Goal: Information Seeking & Learning: Learn about a topic

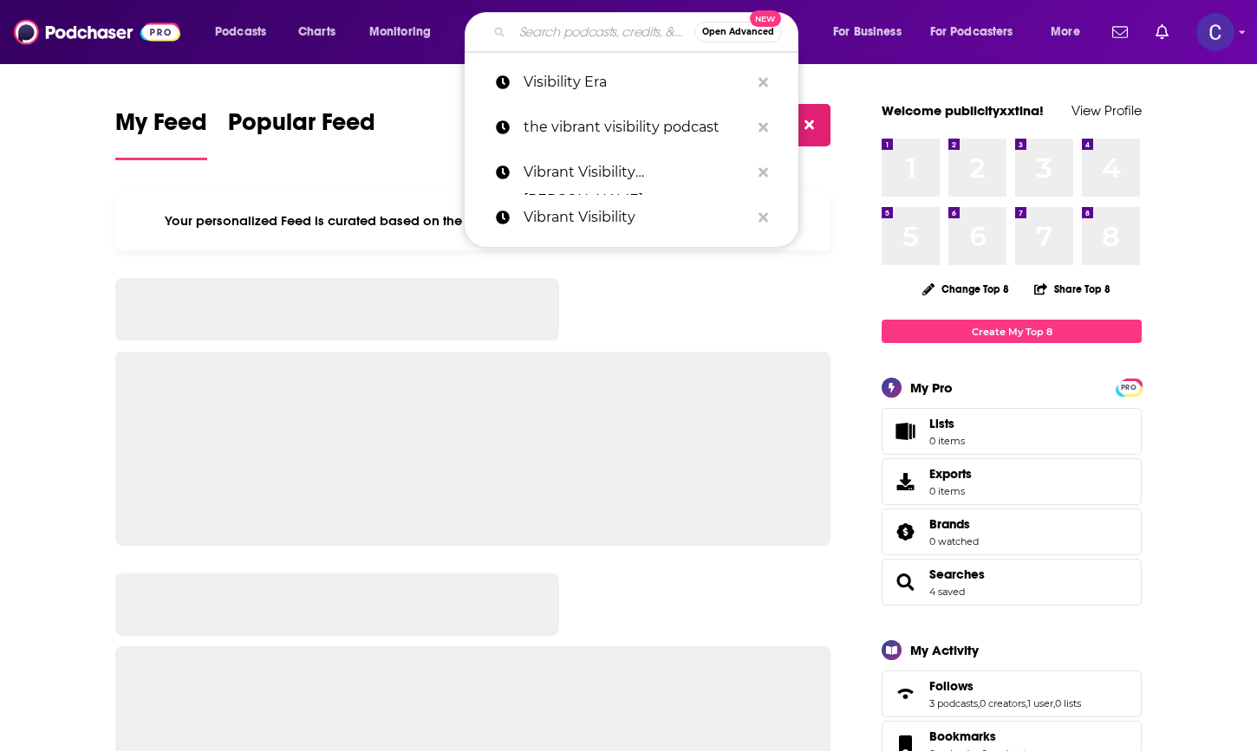
click at [536, 30] on input "Search podcasts, credits, & more..." at bounding box center [603, 32] width 182 height 28
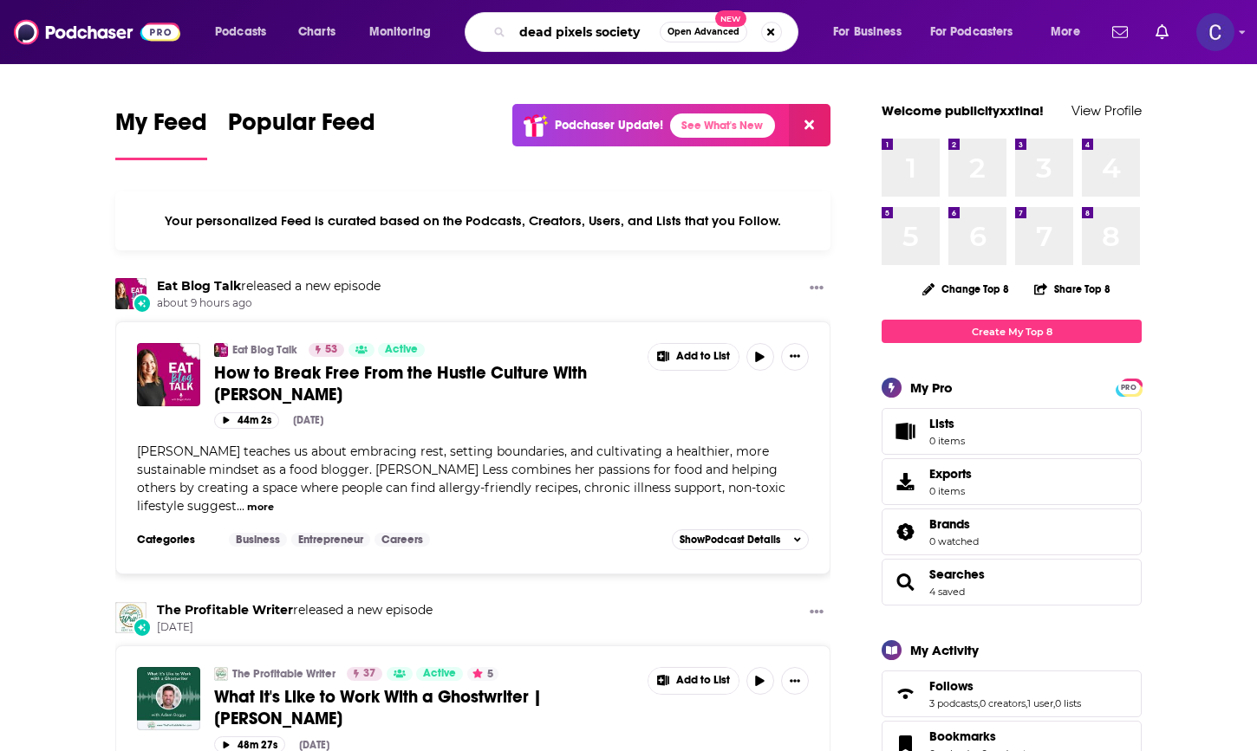
type input "dead pixels society"
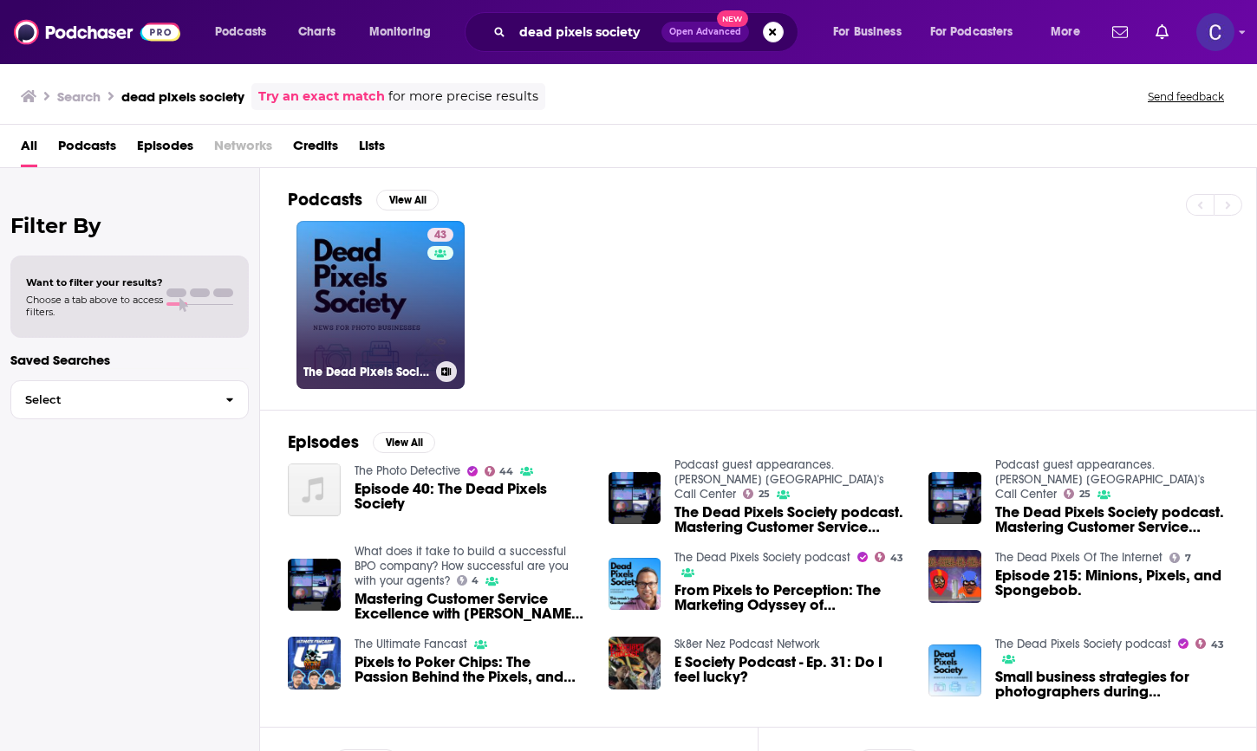
click at [384, 261] on link "43 The Dead Pixels Society podcast" at bounding box center [380, 305] width 168 height 168
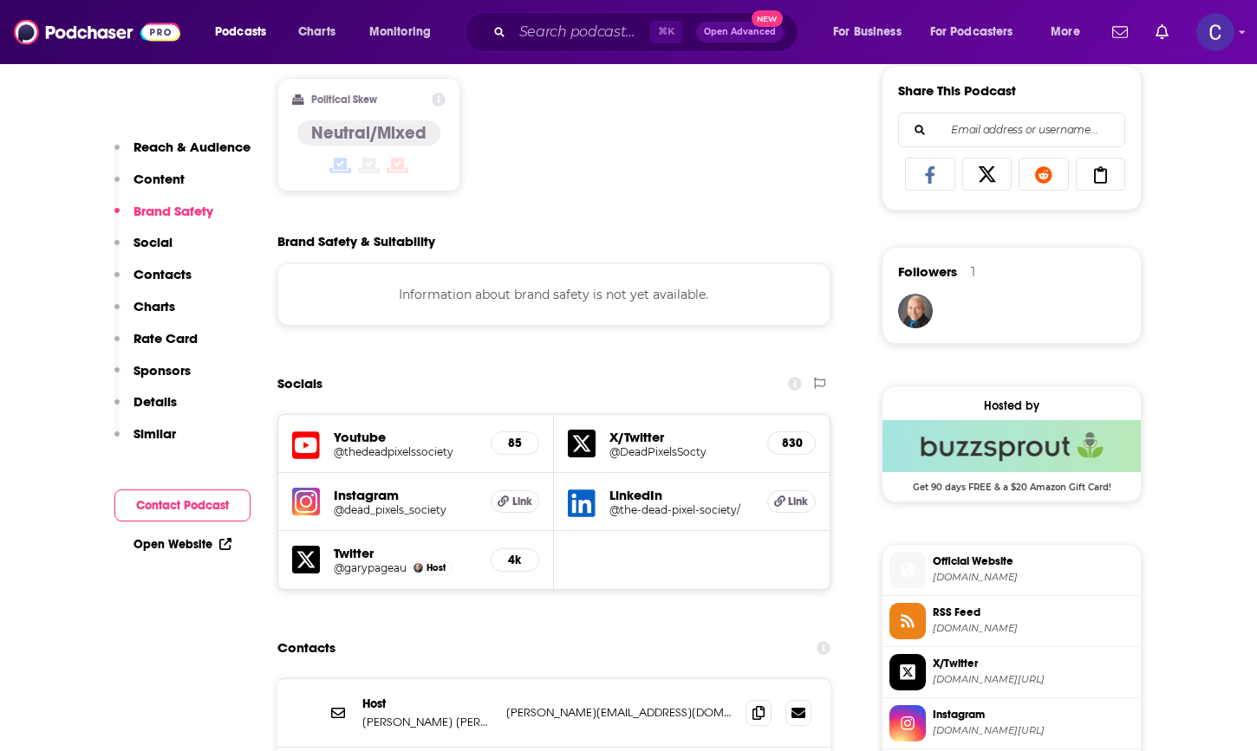
scroll to position [1093, 0]
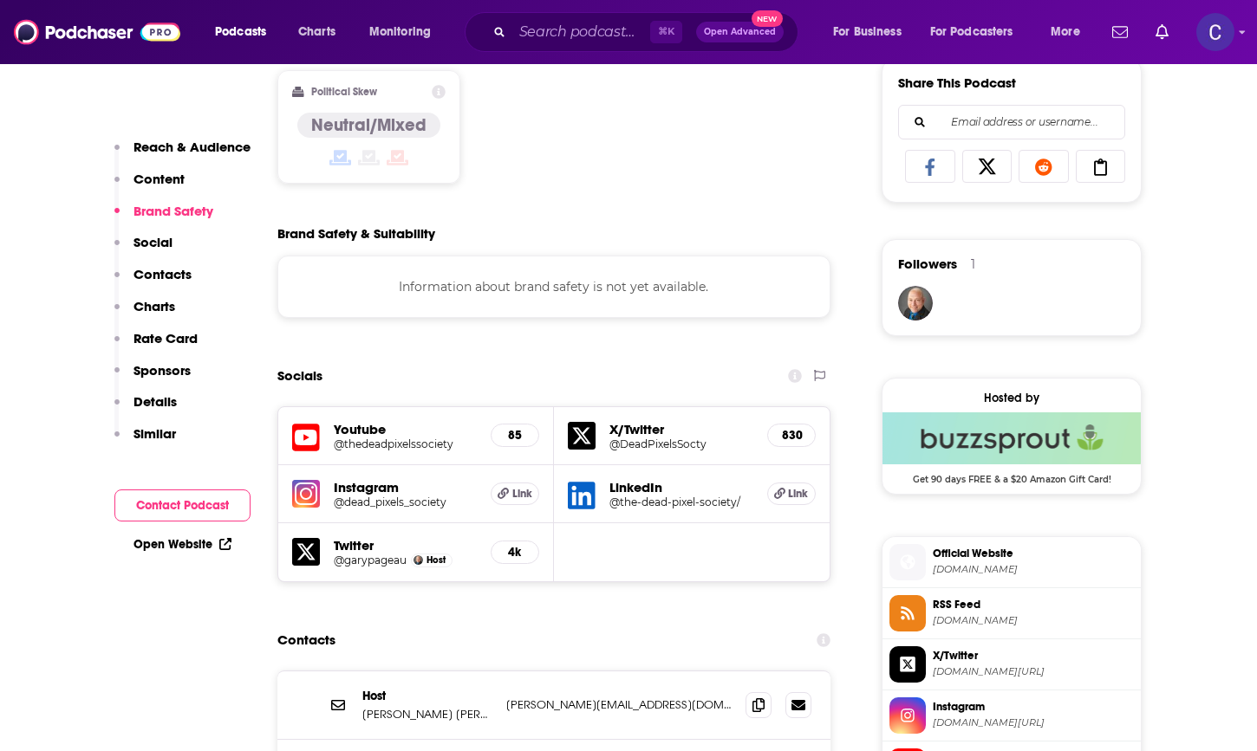
click at [393, 499] on h5 "@dead_pixels_society" at bounding box center [405, 502] width 143 height 13
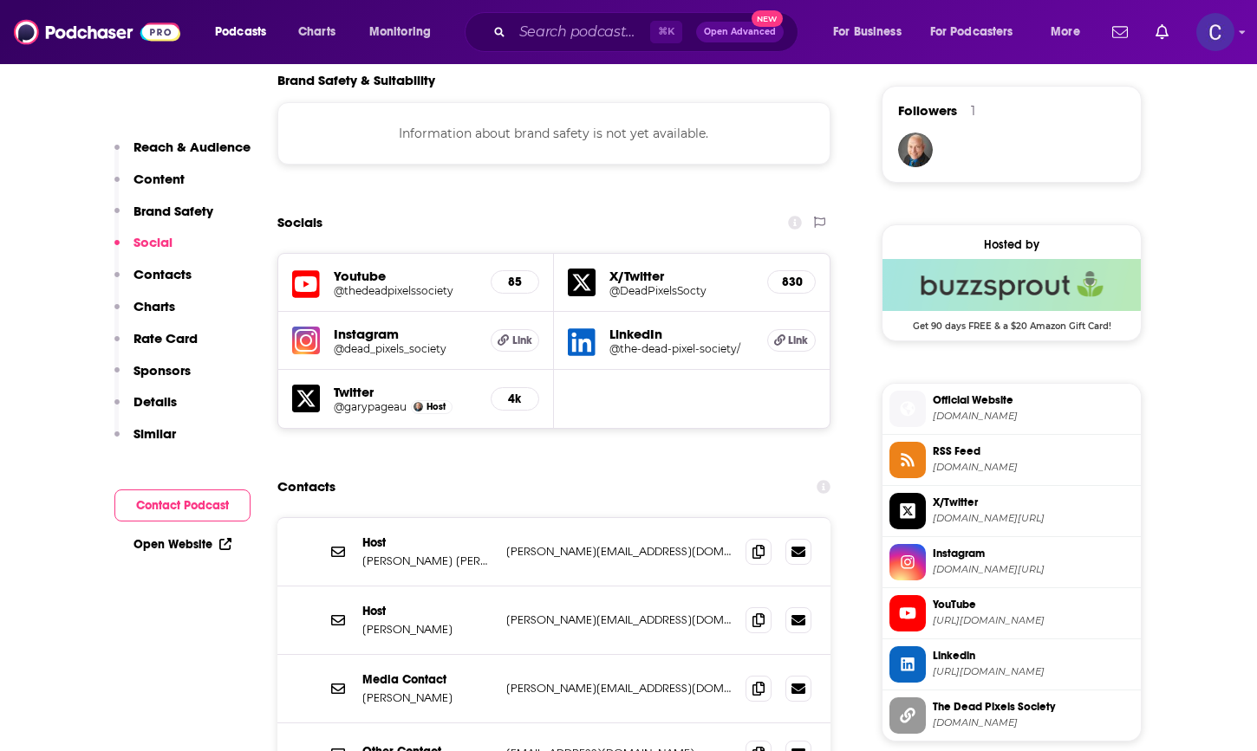
scroll to position [1256, 0]
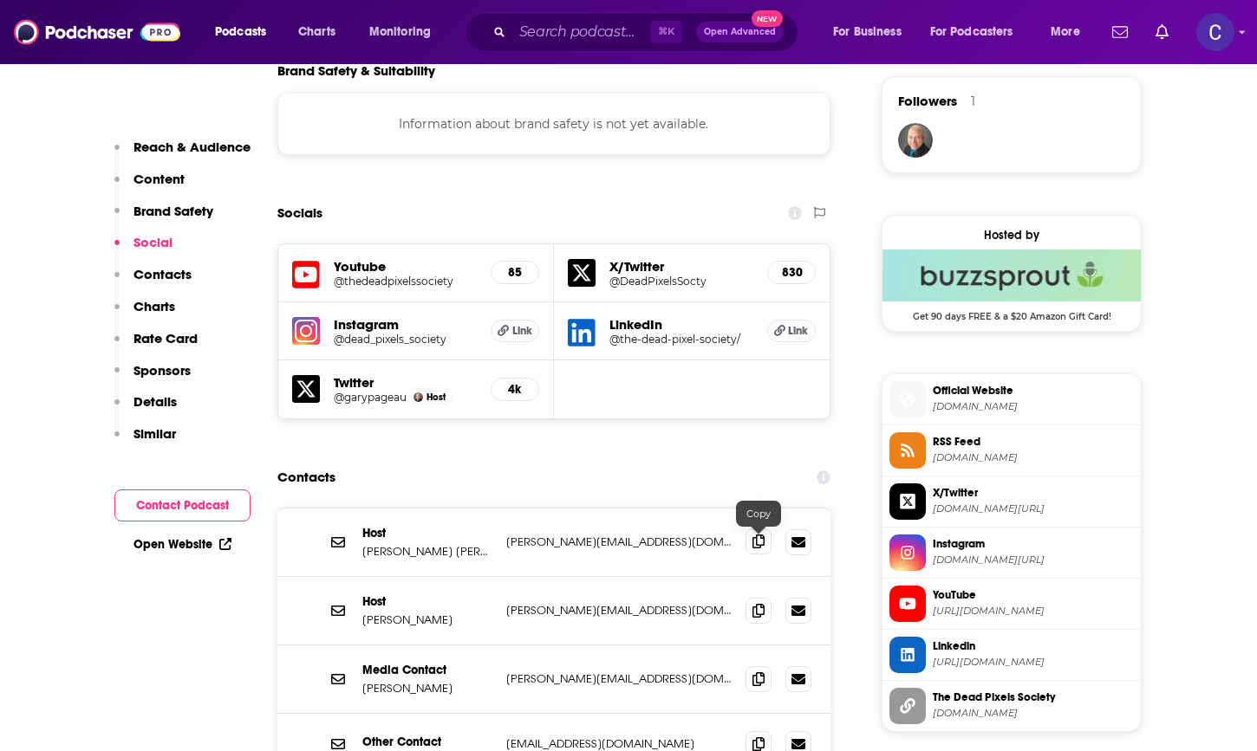
click at [753, 538] on icon at bounding box center [758, 542] width 12 height 14
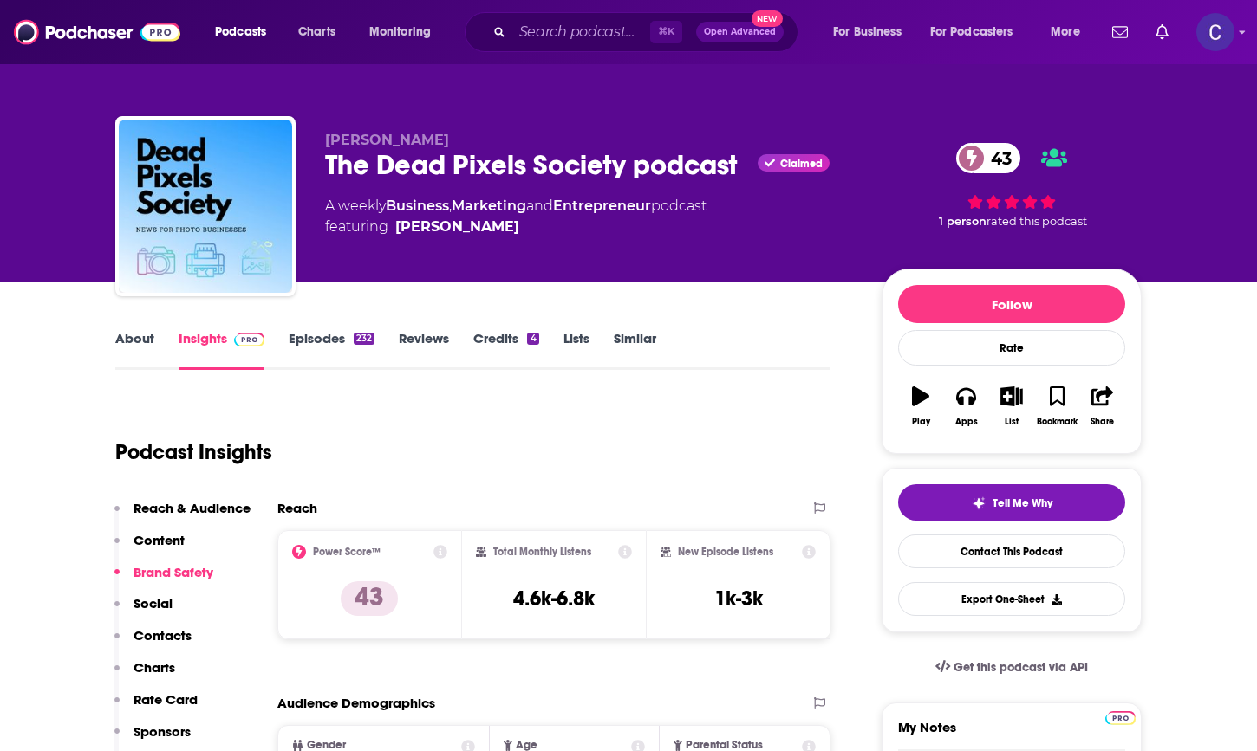
click at [131, 341] on link "About" at bounding box center [134, 350] width 39 height 40
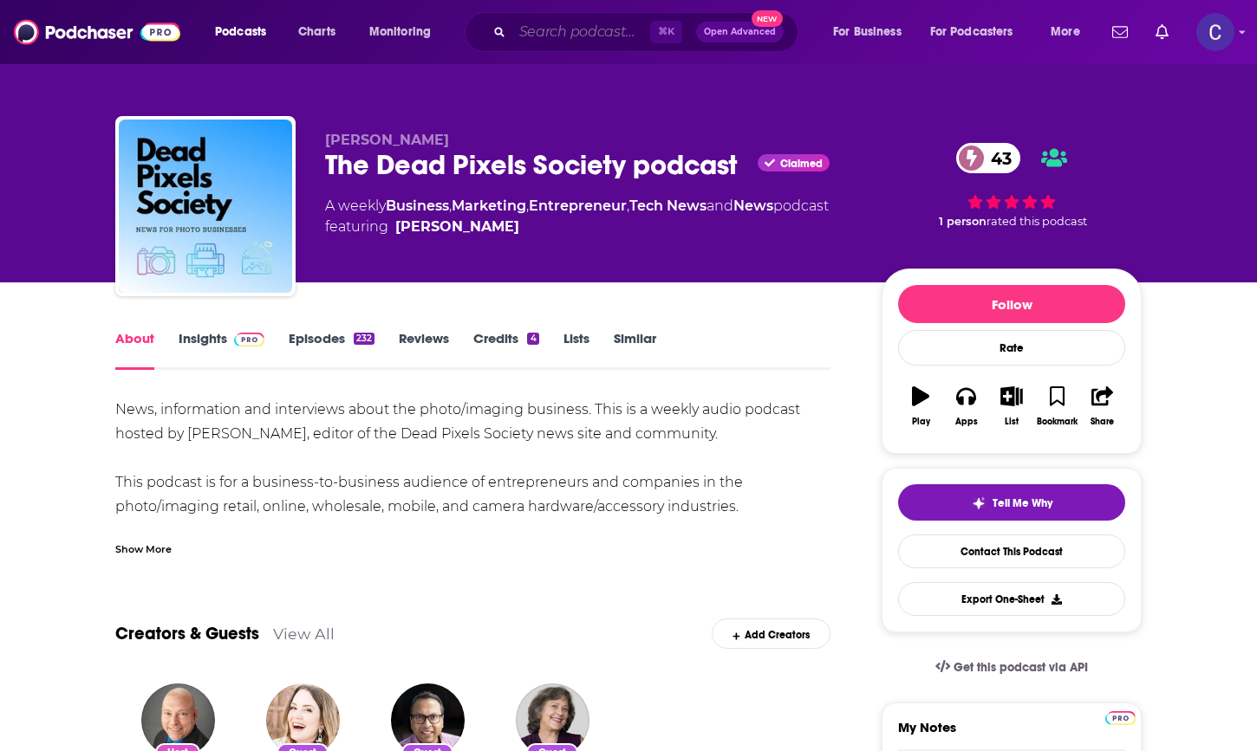
click at [535, 31] on input "Search podcasts, credits, & more..." at bounding box center [581, 32] width 138 height 28
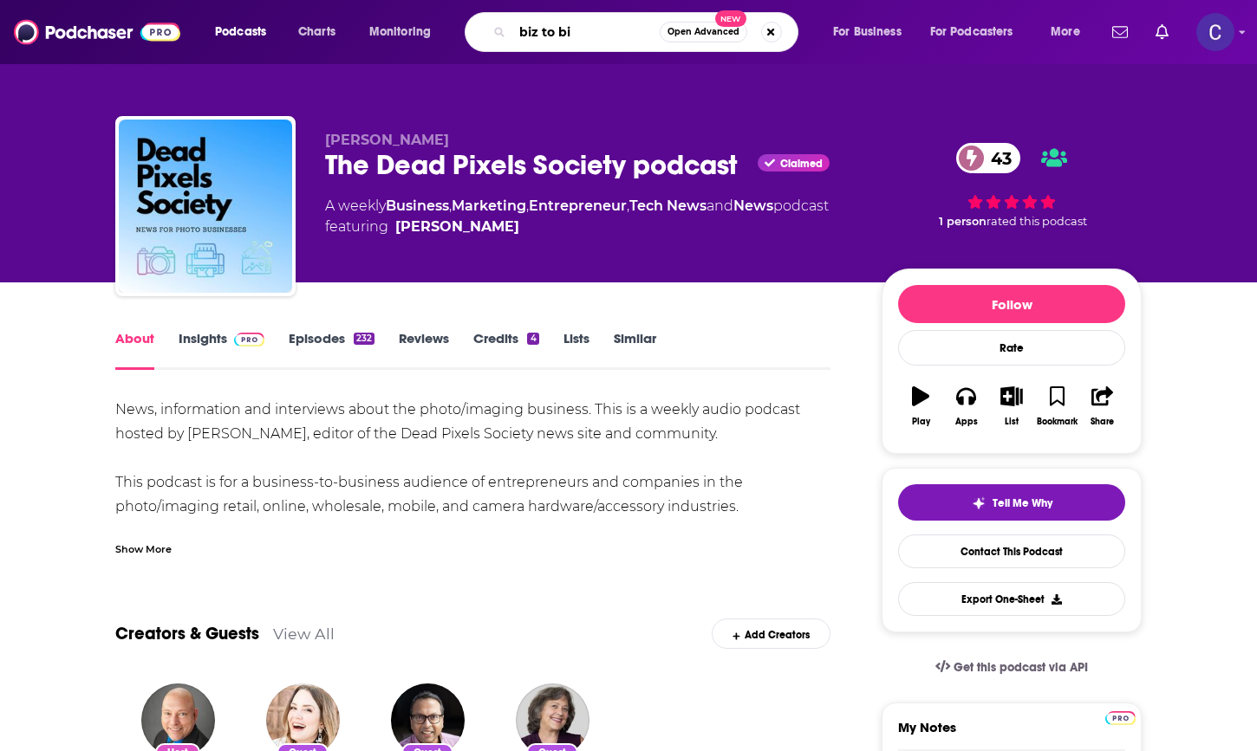
type input "biz to biz"
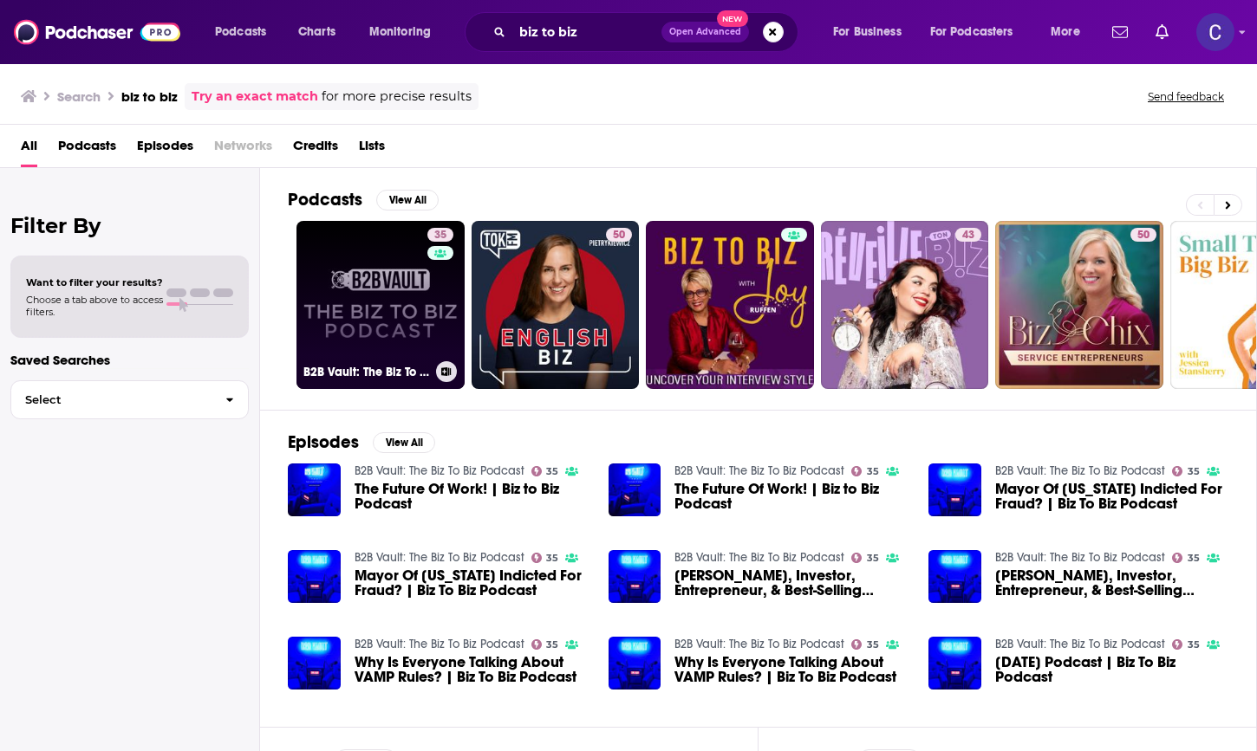
click at [370, 299] on link "35 B2B Vault: The Biz To Biz Podcast" at bounding box center [380, 305] width 168 height 168
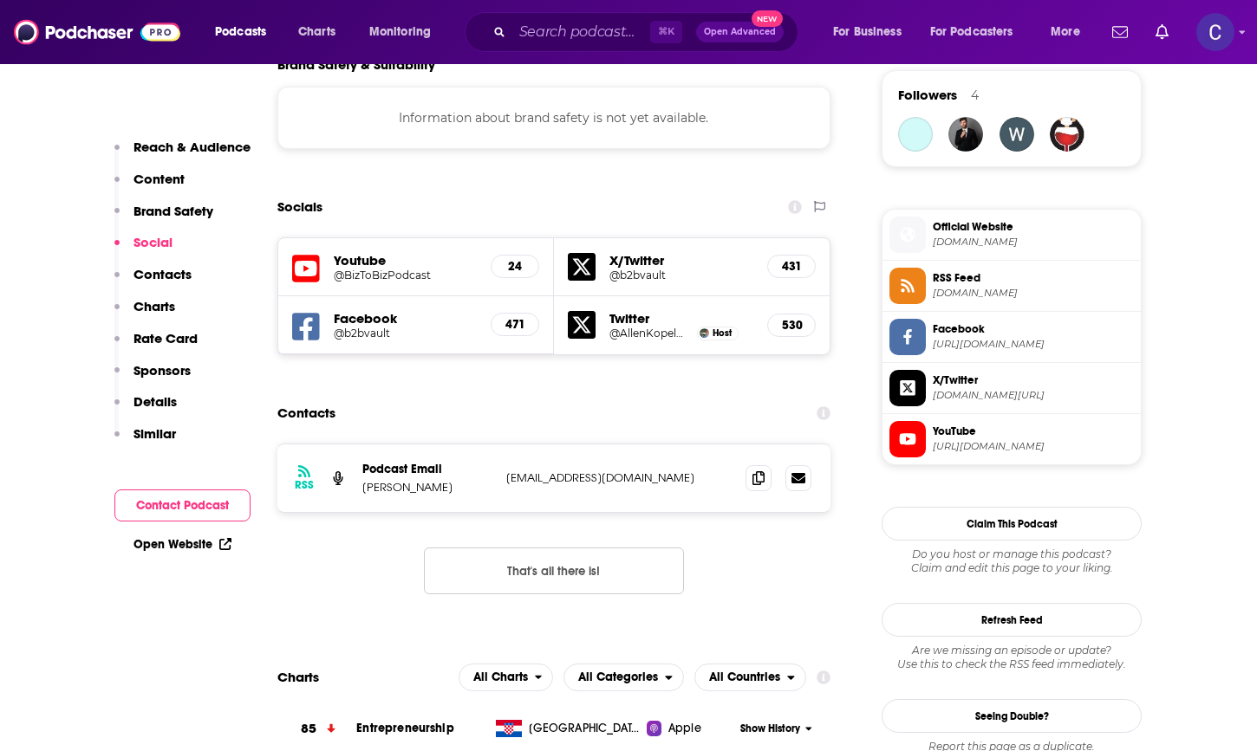
scroll to position [1333, 0]
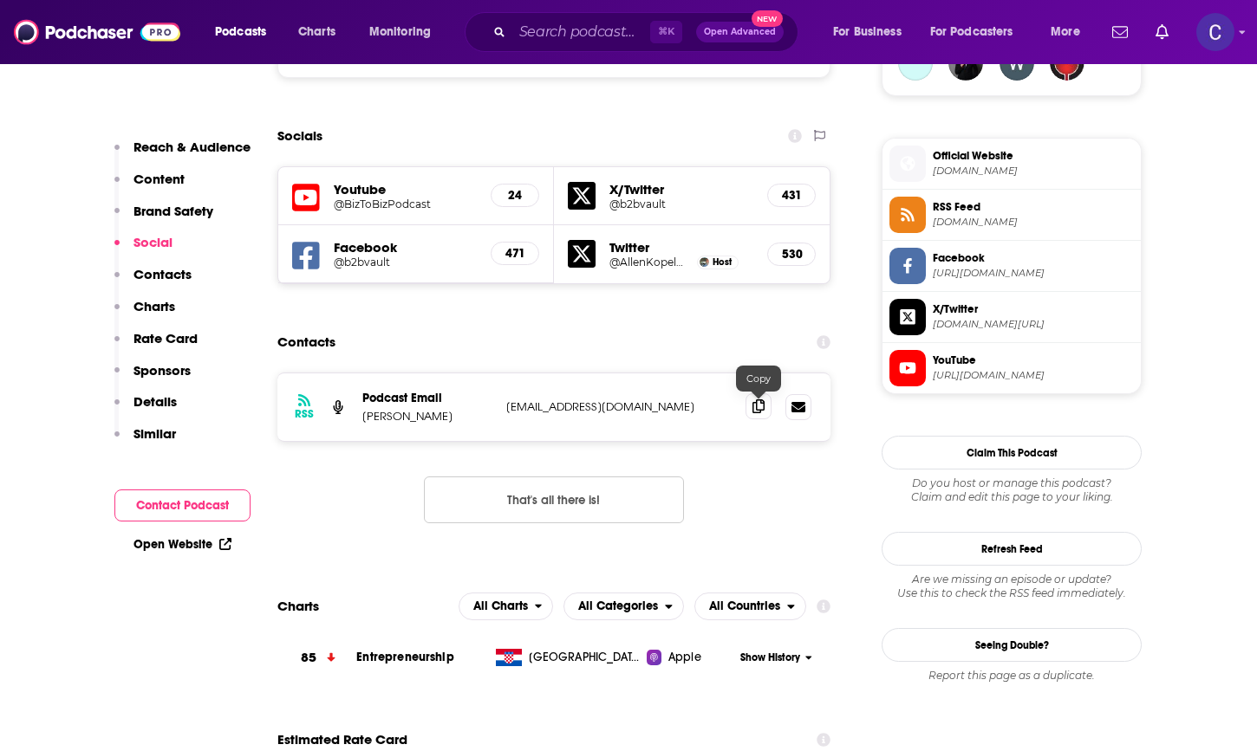
click at [763, 403] on icon at bounding box center [758, 406] width 12 height 14
click at [546, 36] on input "Search podcasts, credits, & more..." at bounding box center [581, 32] width 138 height 28
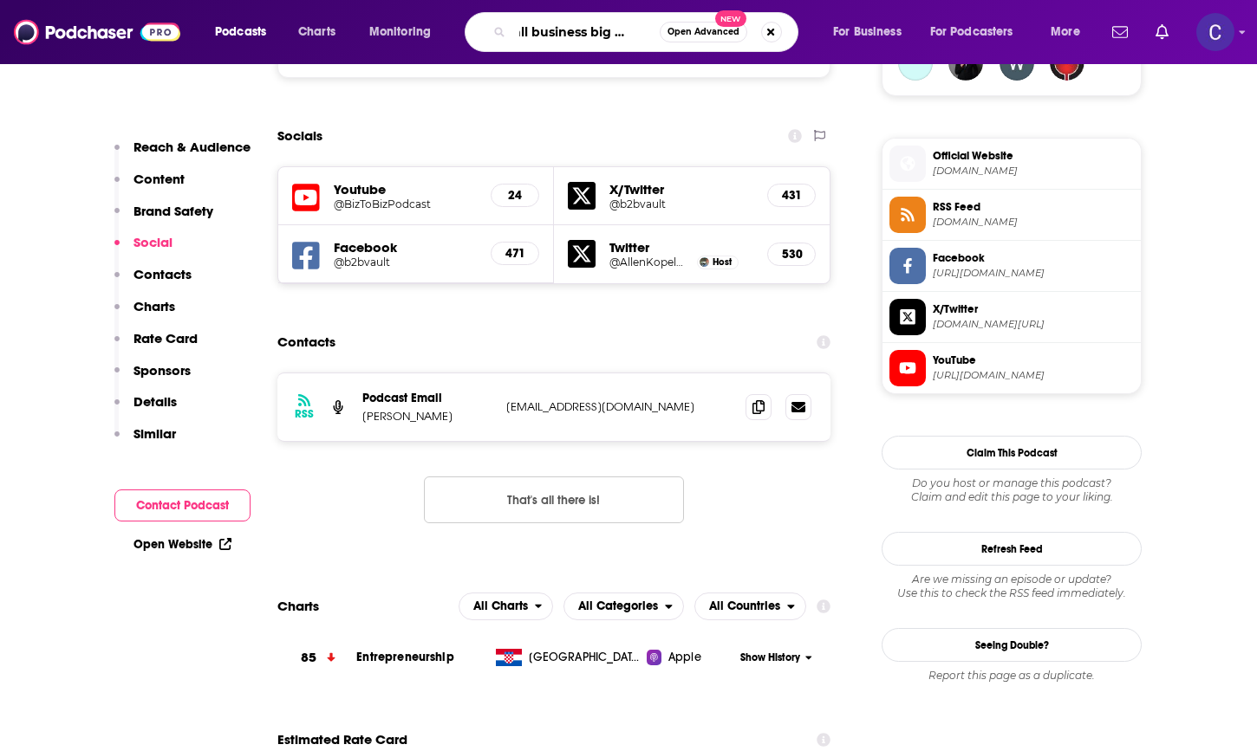
type input "small business big money"
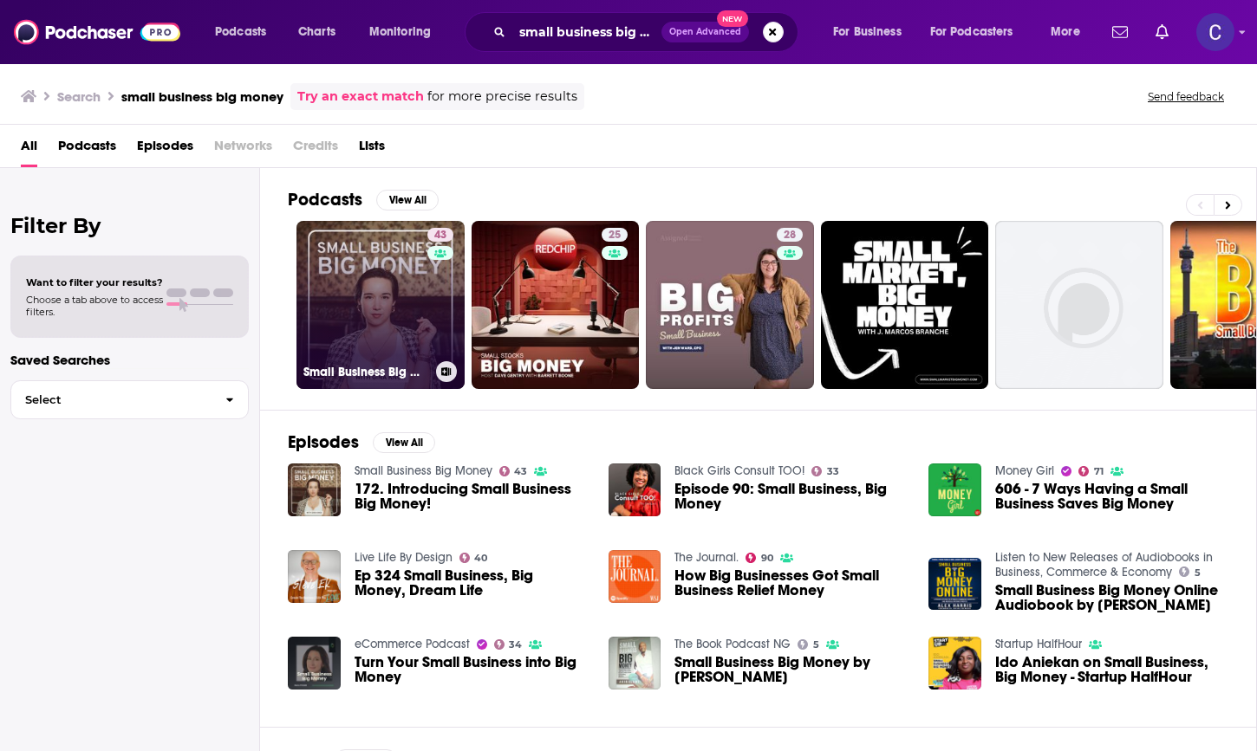
click at [320, 340] on link "43 Small Business Big Money" at bounding box center [380, 305] width 168 height 168
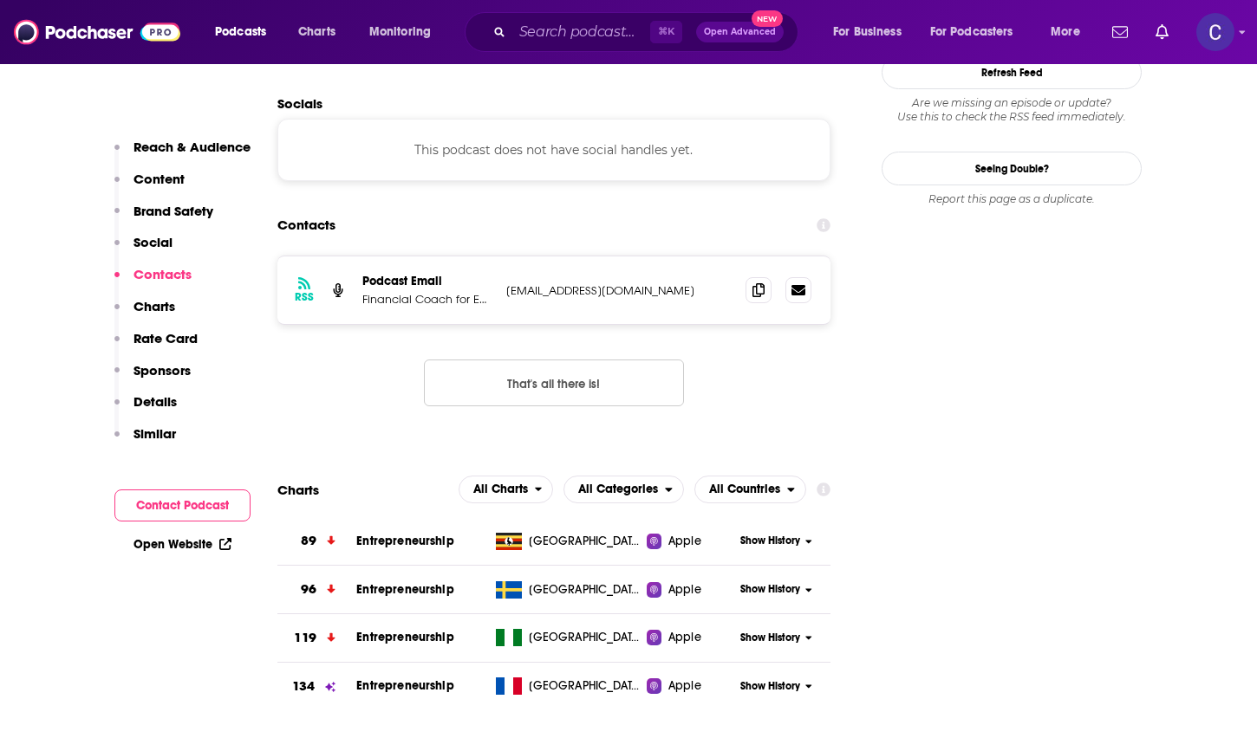
scroll to position [1750, 0]
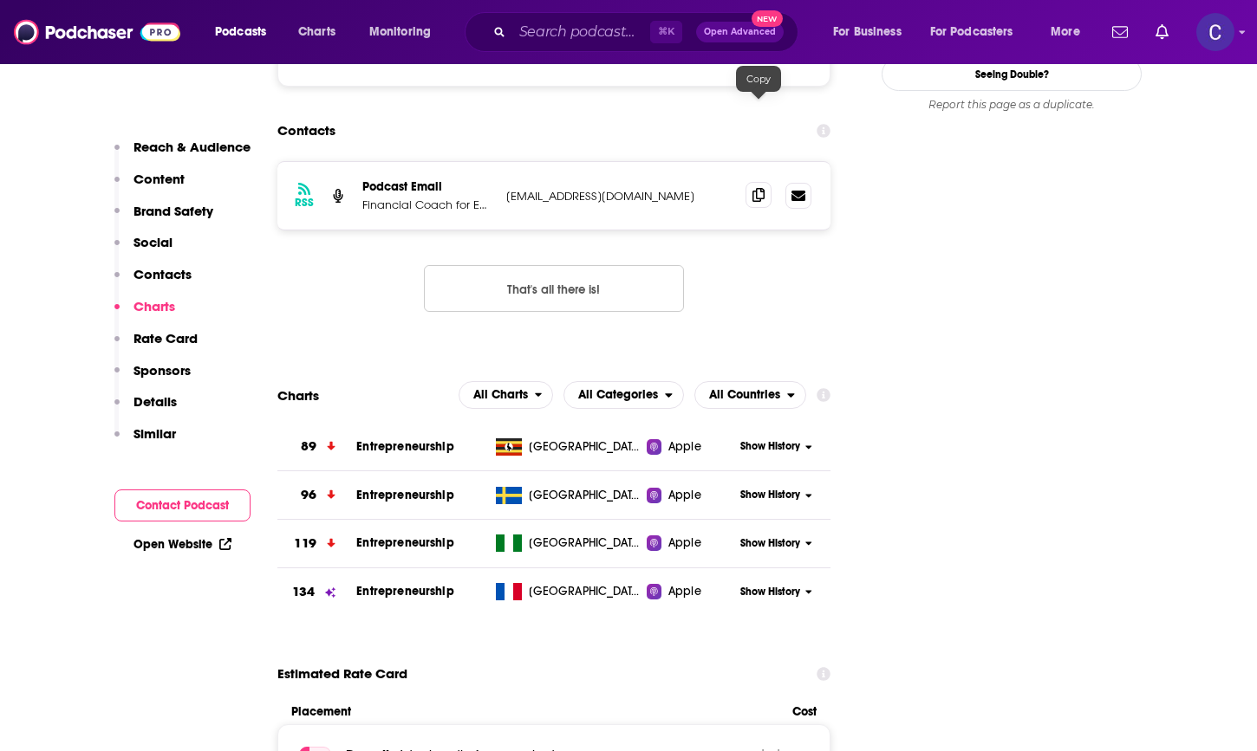
click at [767, 182] on span at bounding box center [758, 195] width 26 height 26
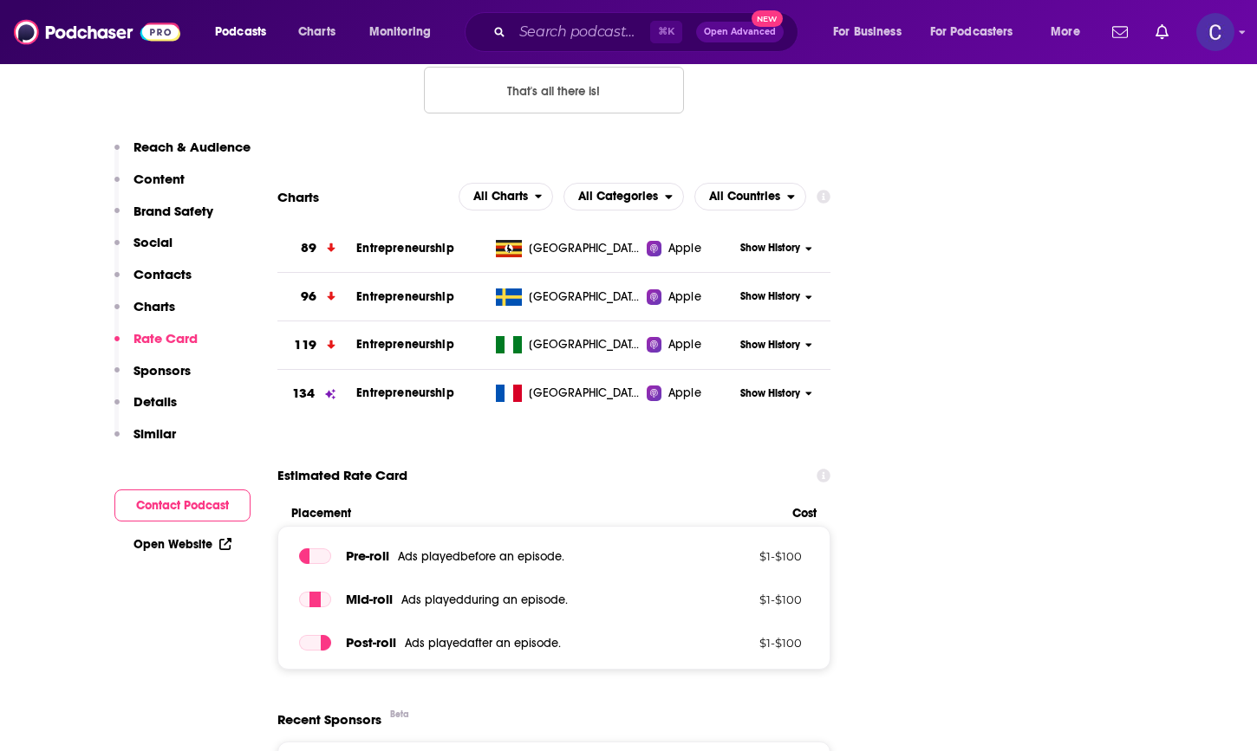
scroll to position [2395, 0]
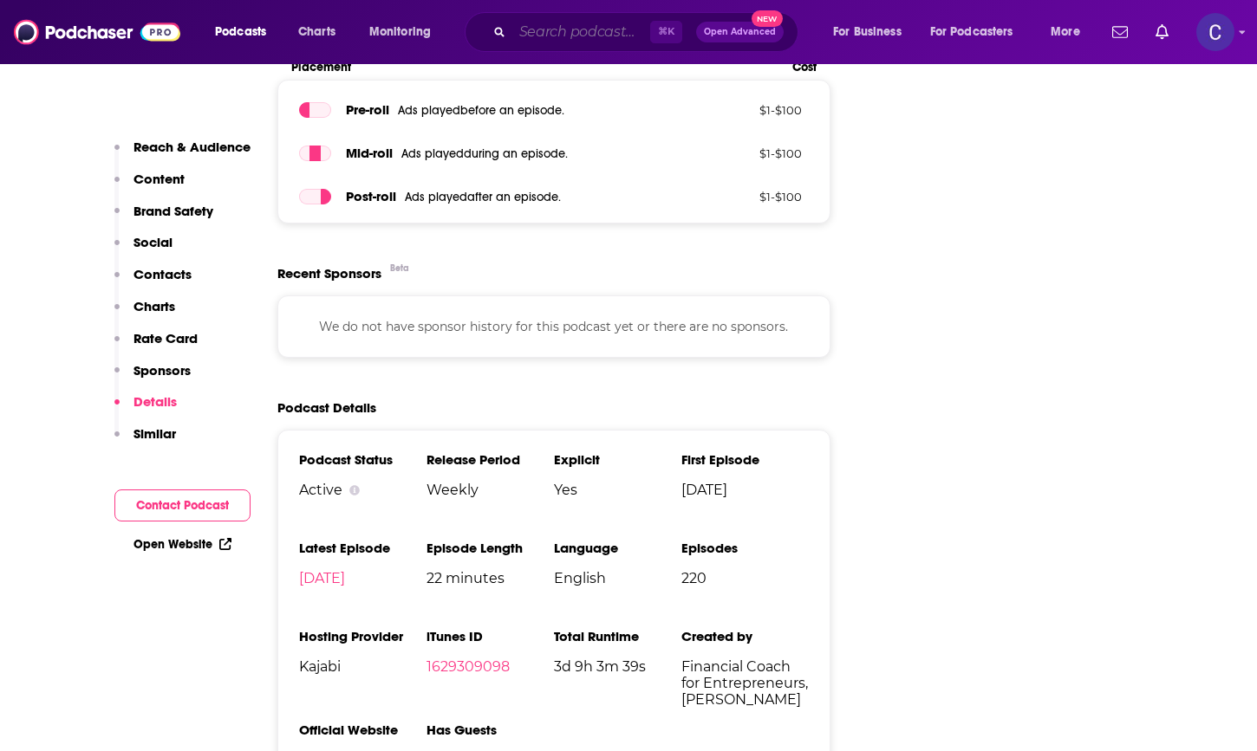
click at [540, 40] on input "Search podcasts, credits, & more..." at bounding box center [581, 32] width 138 height 28
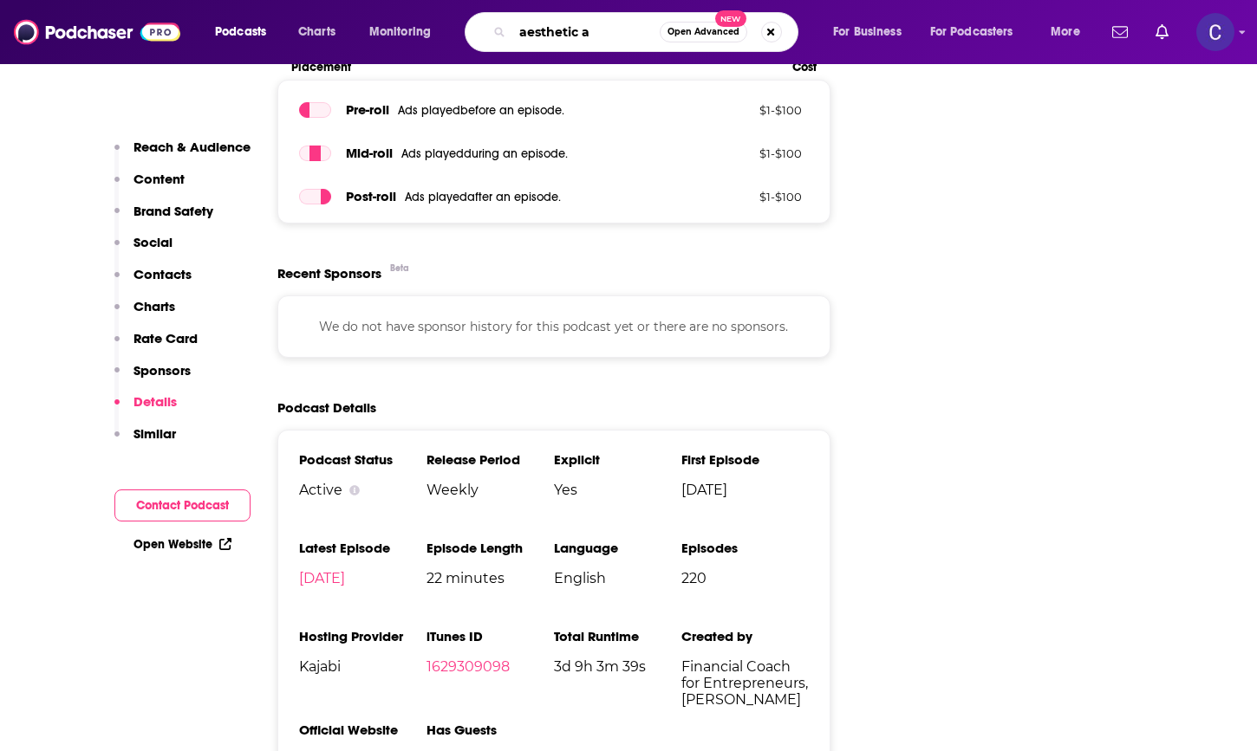
type input "aesthetic af"
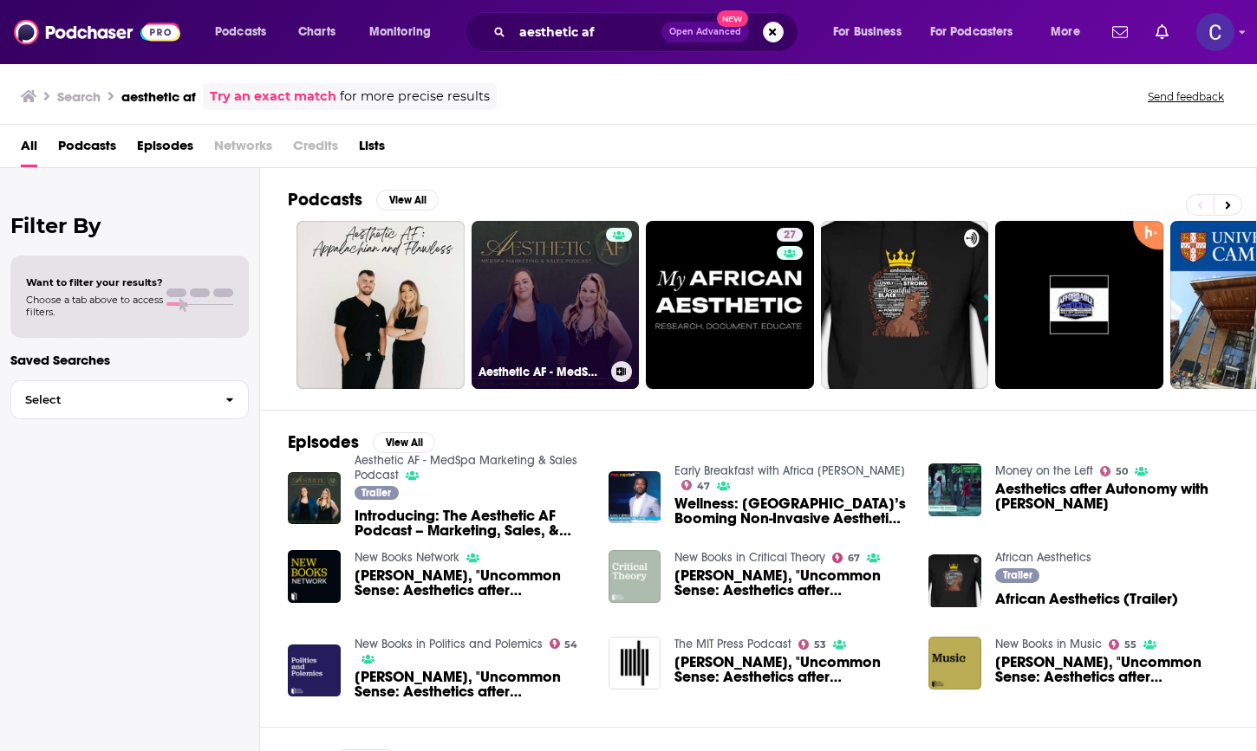
click at [541, 276] on link "Aesthetic AF - MedSpa Marketing & Sales Podcast" at bounding box center [555, 305] width 168 height 168
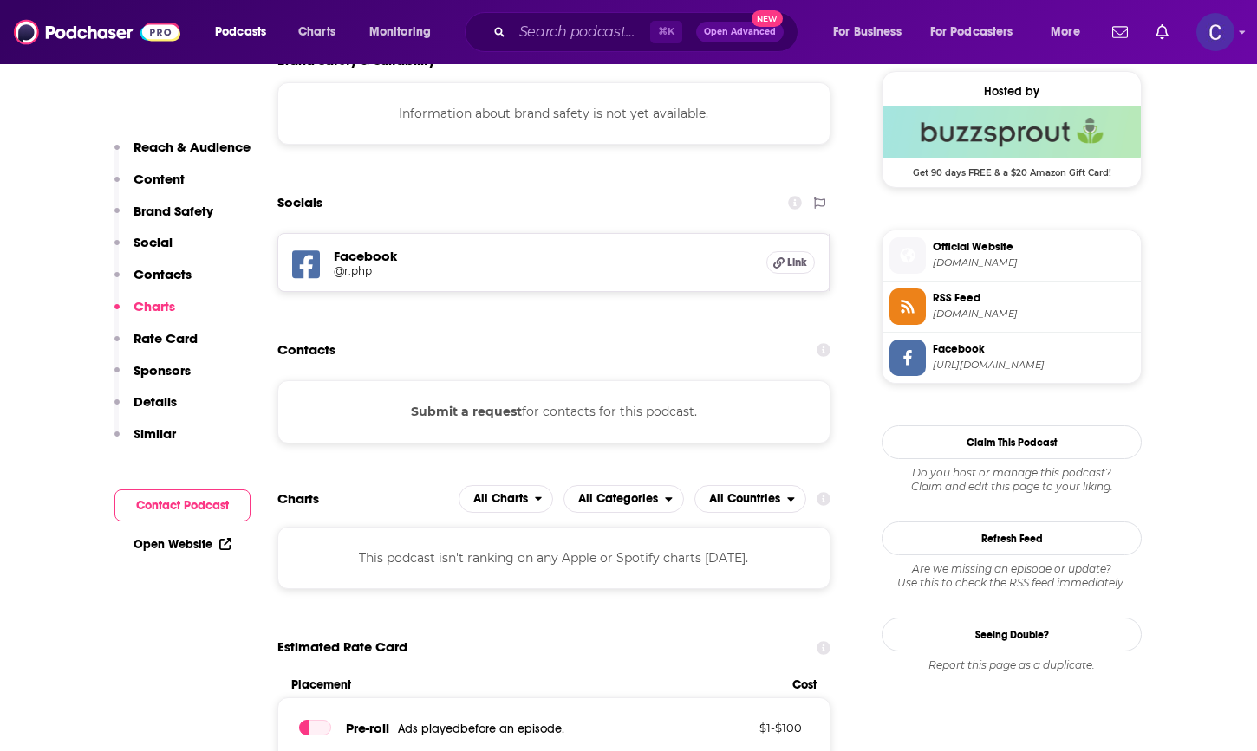
scroll to position [1185, 0]
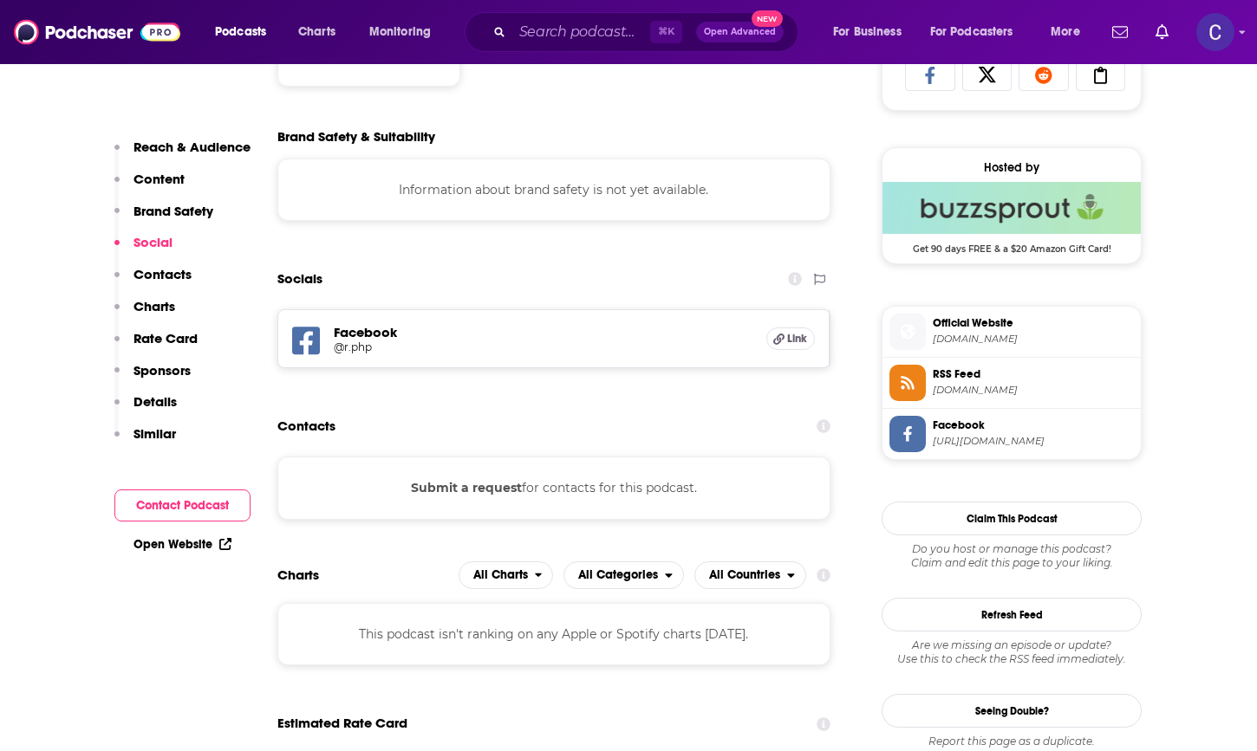
click at [320, 335] on div "Facebook @r.php Link" at bounding box center [553, 338] width 551 height 57
click at [308, 343] on icon at bounding box center [306, 341] width 28 height 32
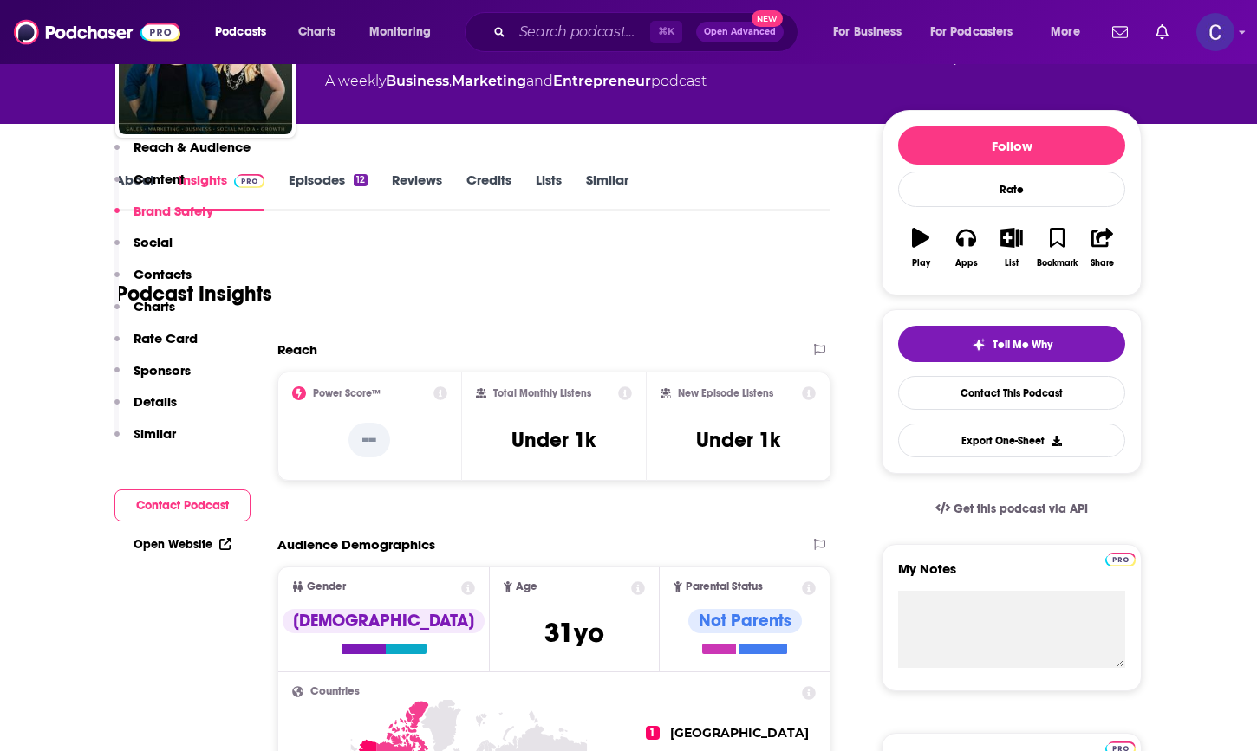
scroll to position [0, 0]
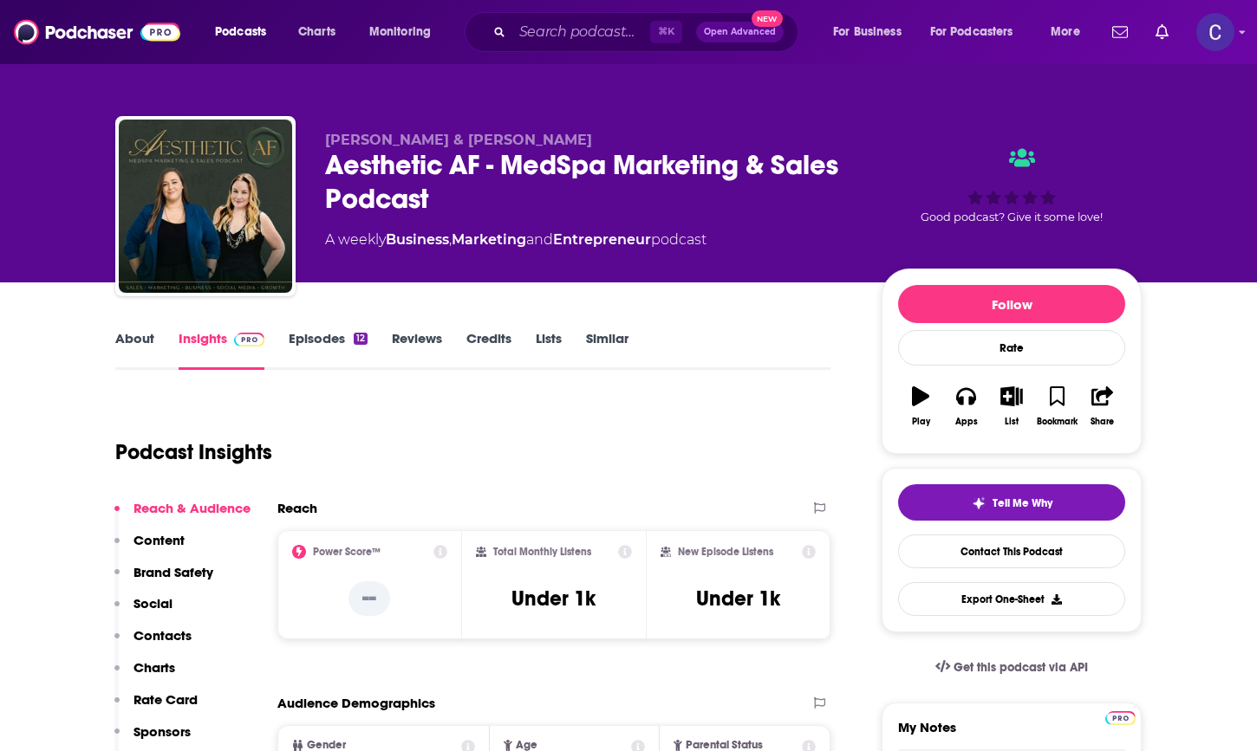
click at [120, 347] on link "About" at bounding box center [134, 350] width 39 height 40
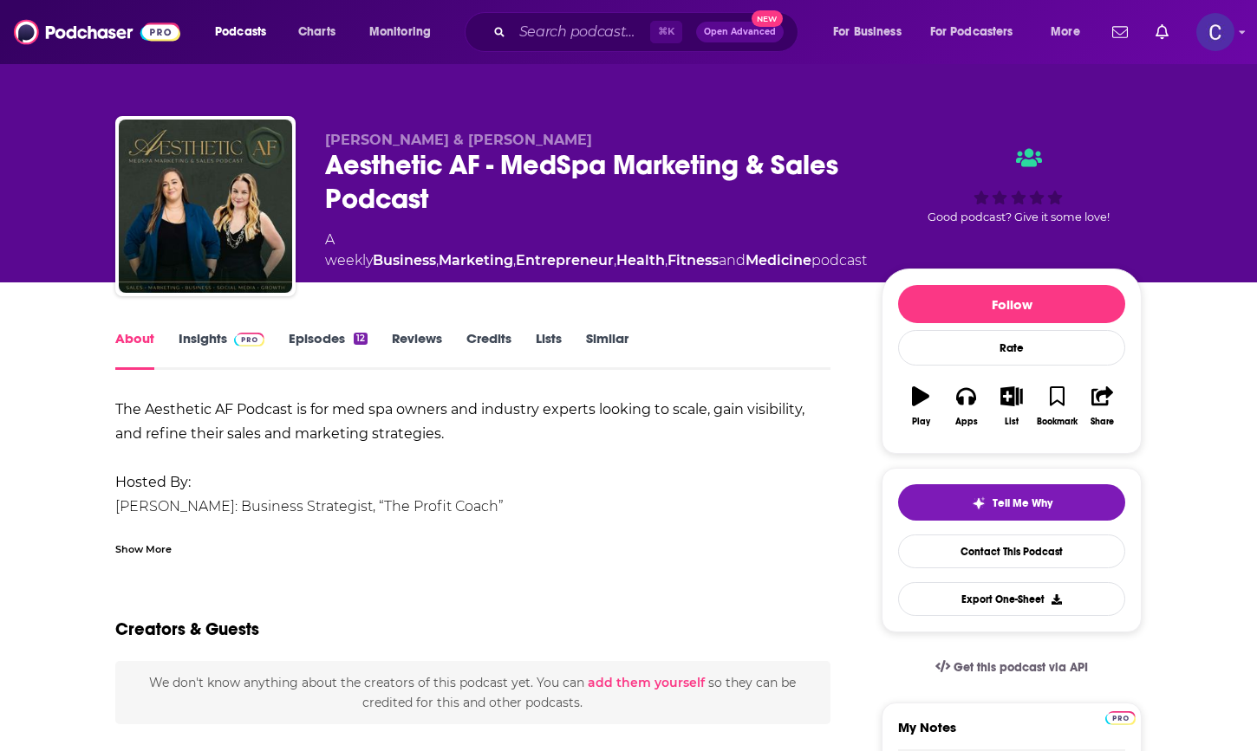
click at [216, 328] on div "About Insights Episodes 12 Reviews Credits Lists Similar" at bounding box center [472, 349] width 715 height 42
click at [211, 339] on link "Insights" at bounding box center [222, 350] width 86 height 40
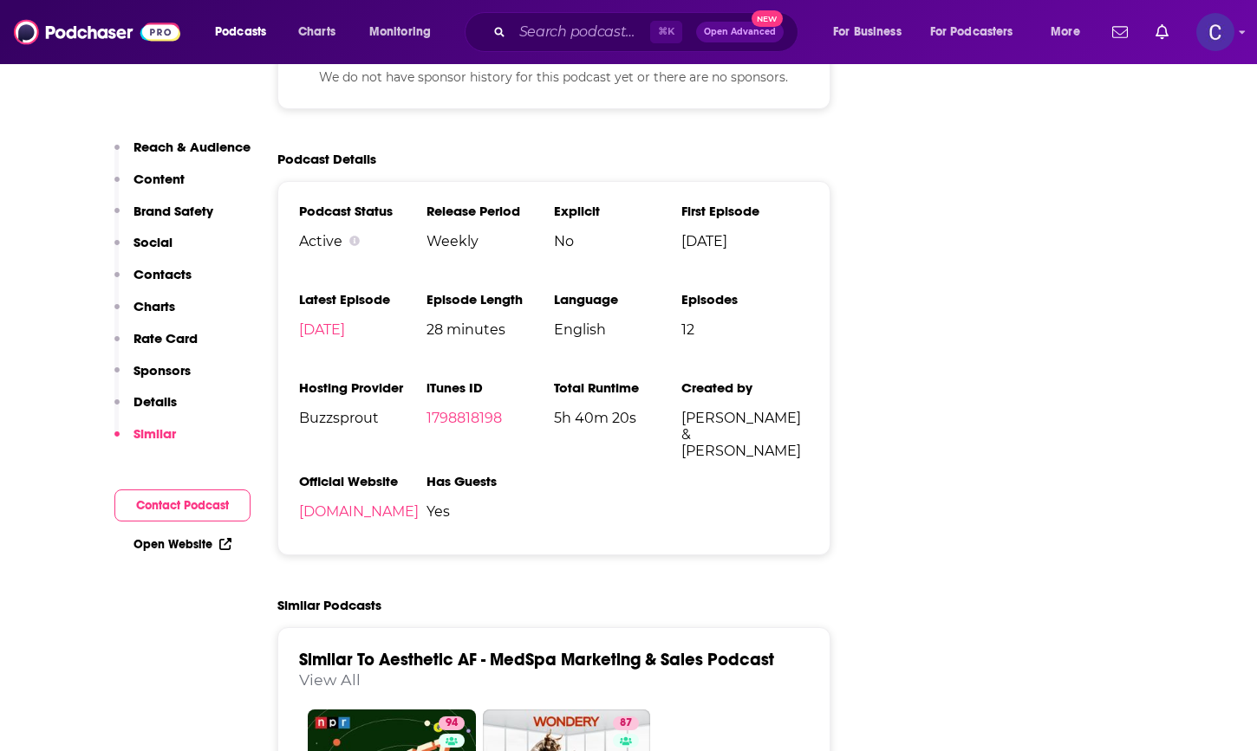
scroll to position [2509, 0]
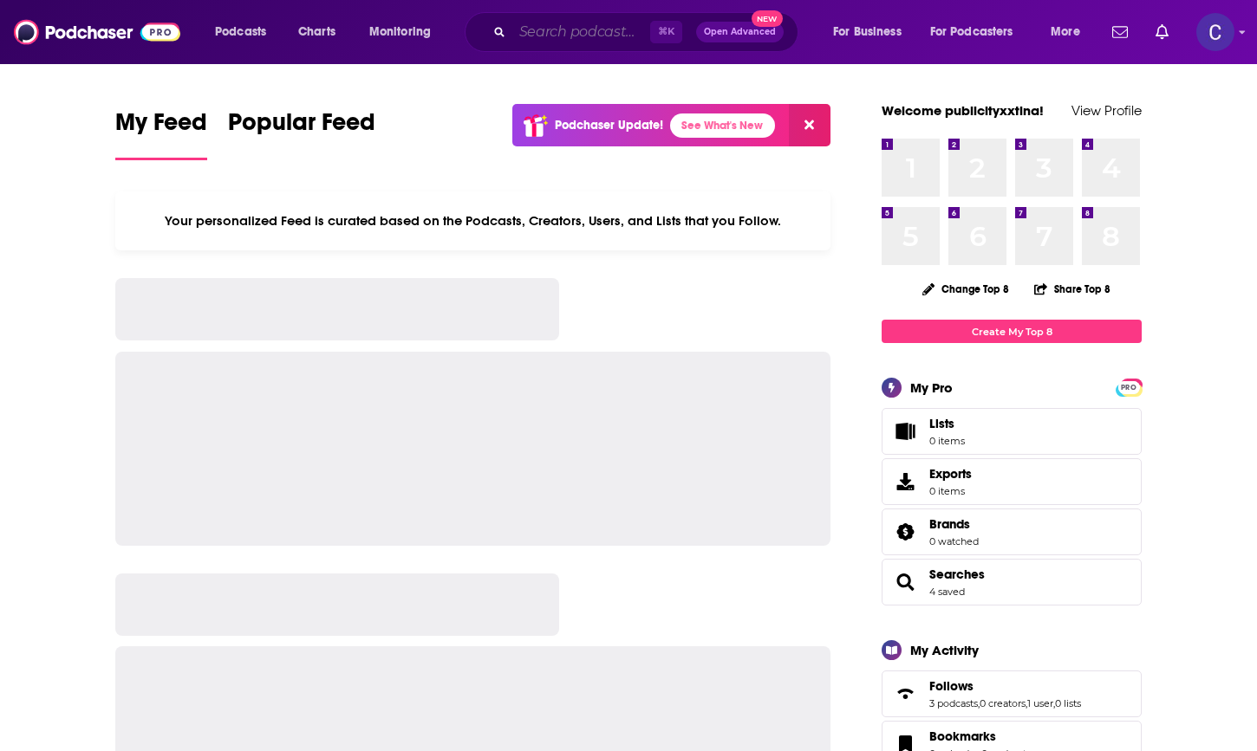
click at [528, 30] on input "Search podcasts, credits, & more..." at bounding box center [581, 32] width 138 height 28
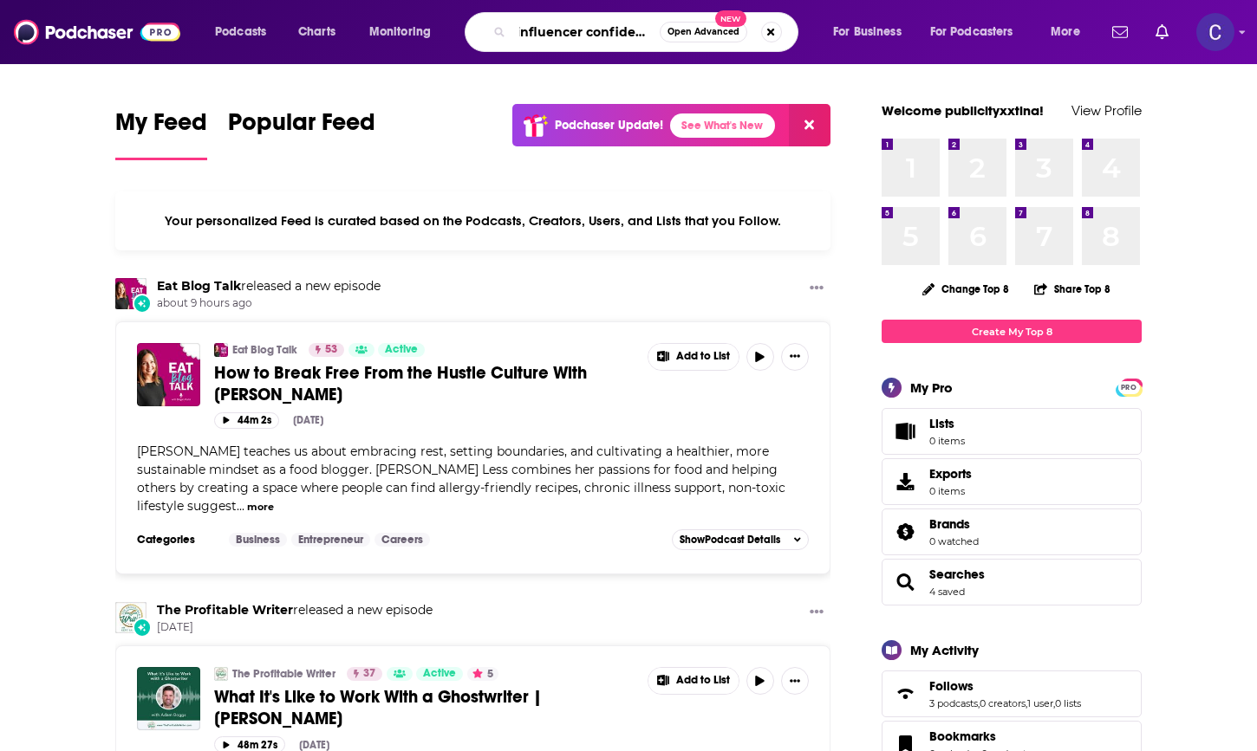
scroll to position [0, 14]
type input "influencer confidential"
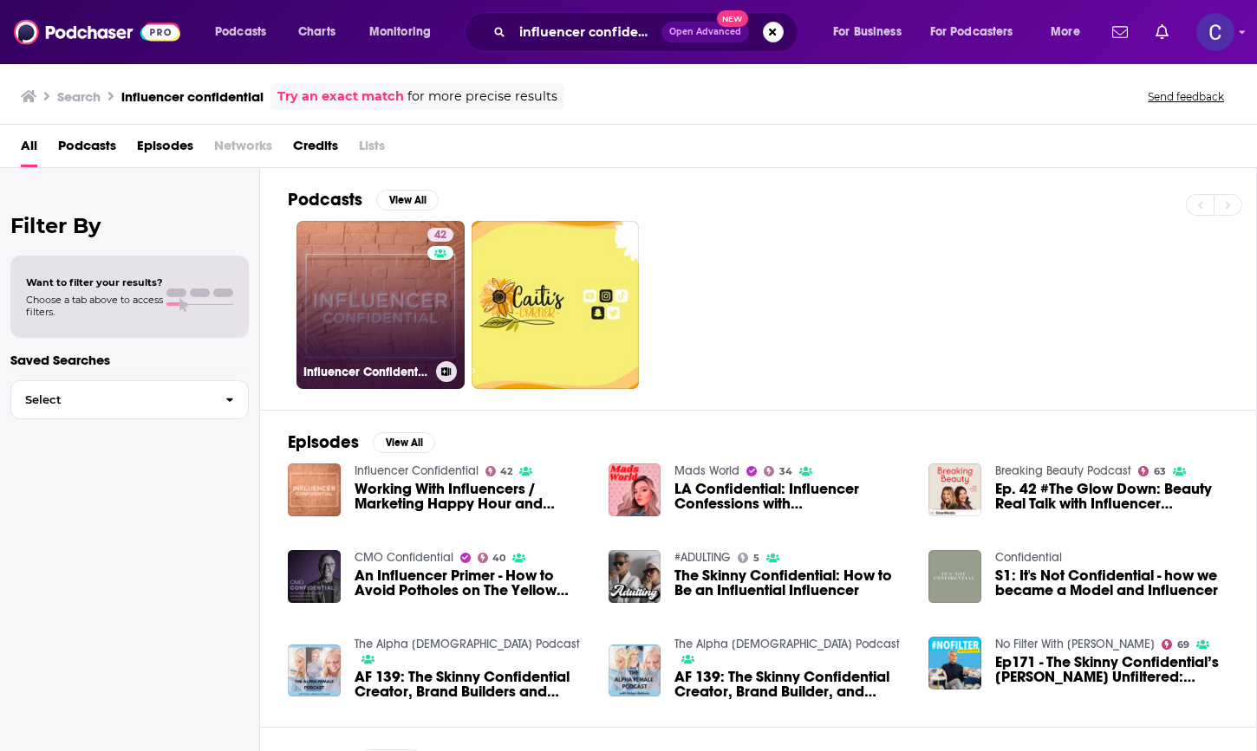
click at [398, 255] on link "42 Influencer Confidential" at bounding box center [380, 305] width 168 height 168
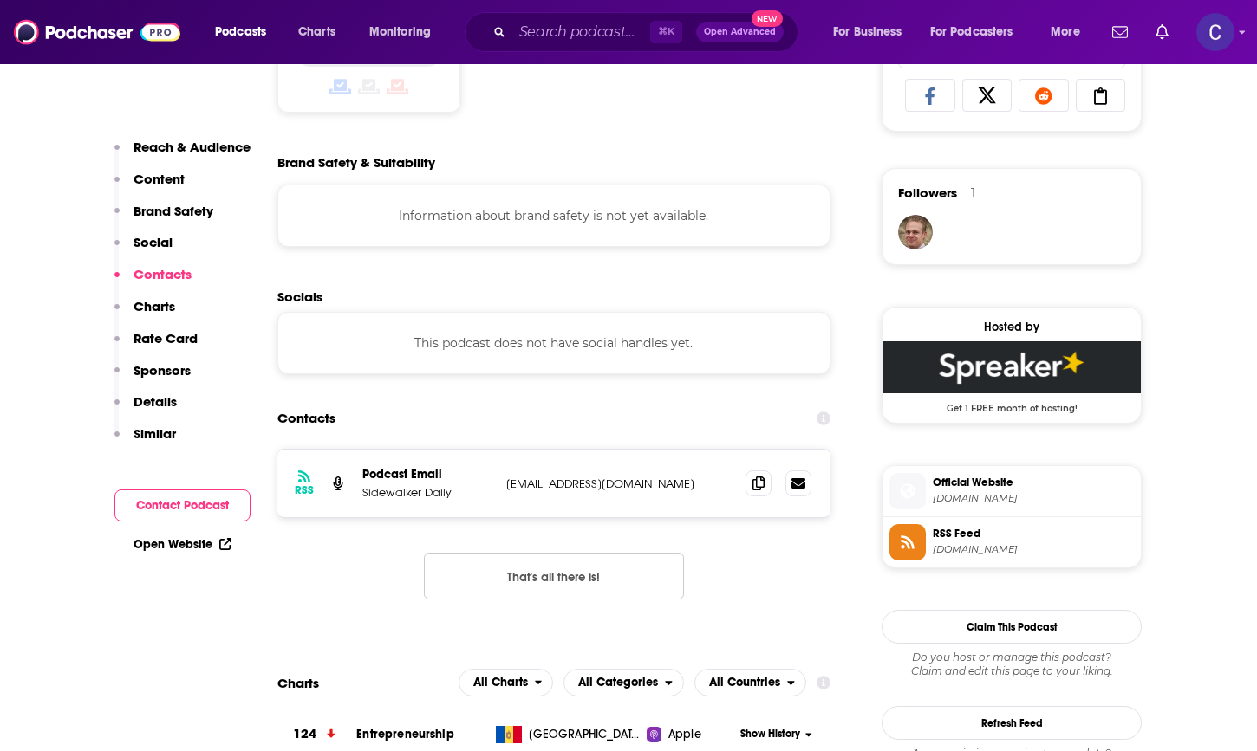
scroll to position [1465, 0]
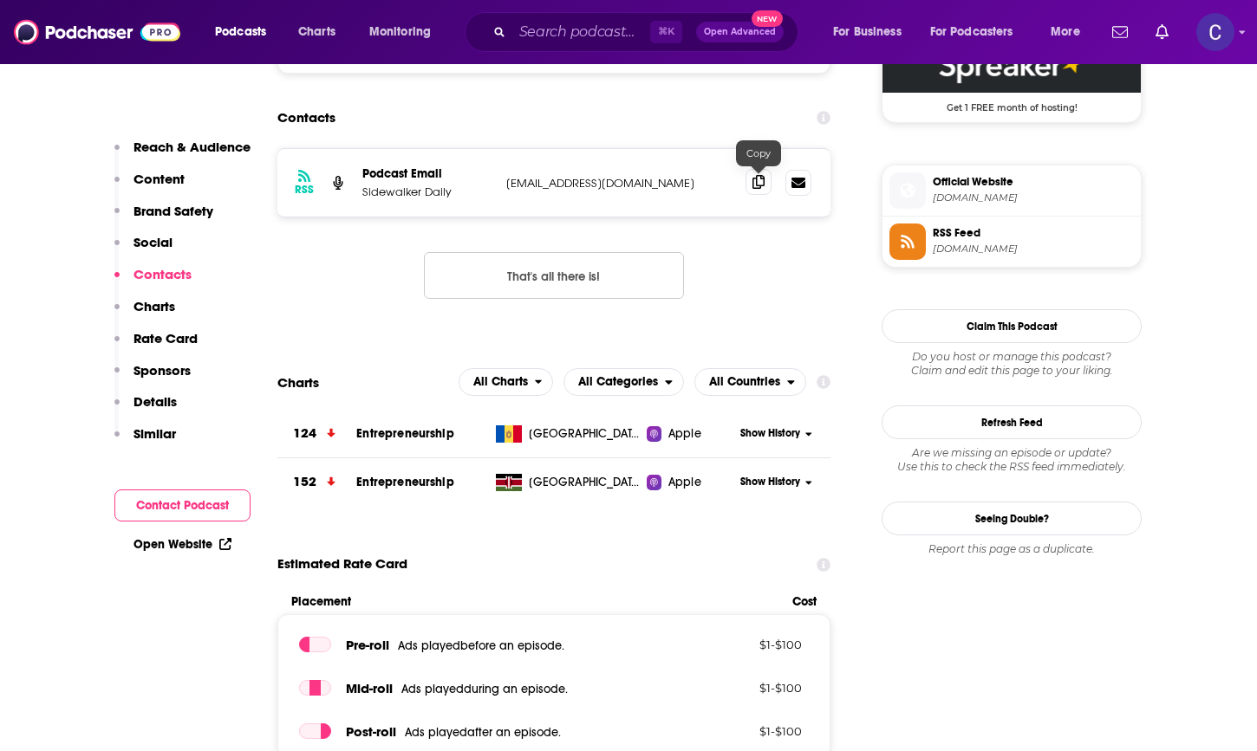
click at [756, 177] on icon at bounding box center [758, 182] width 12 height 14
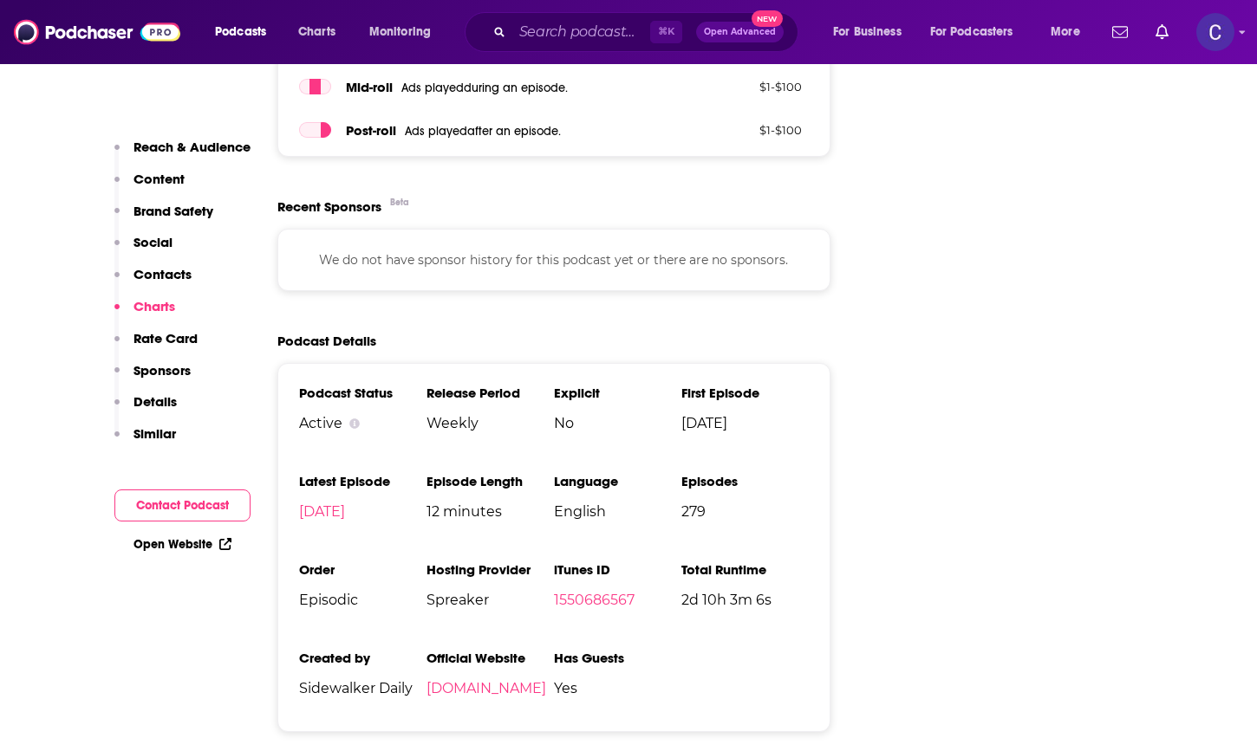
scroll to position [2450, 0]
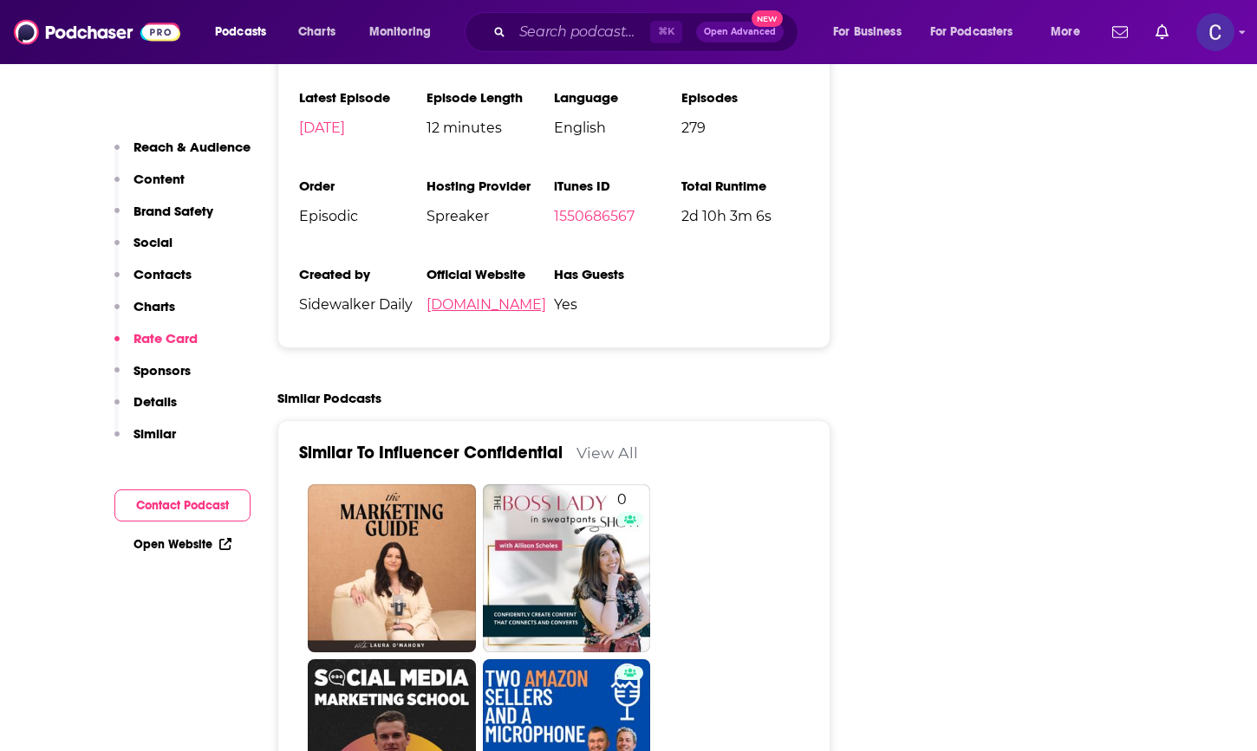
click at [490, 313] on link "sidewalkerdaily.com" at bounding box center [486, 304] width 120 height 16
